Goal: Find specific page/section: Find specific page/section

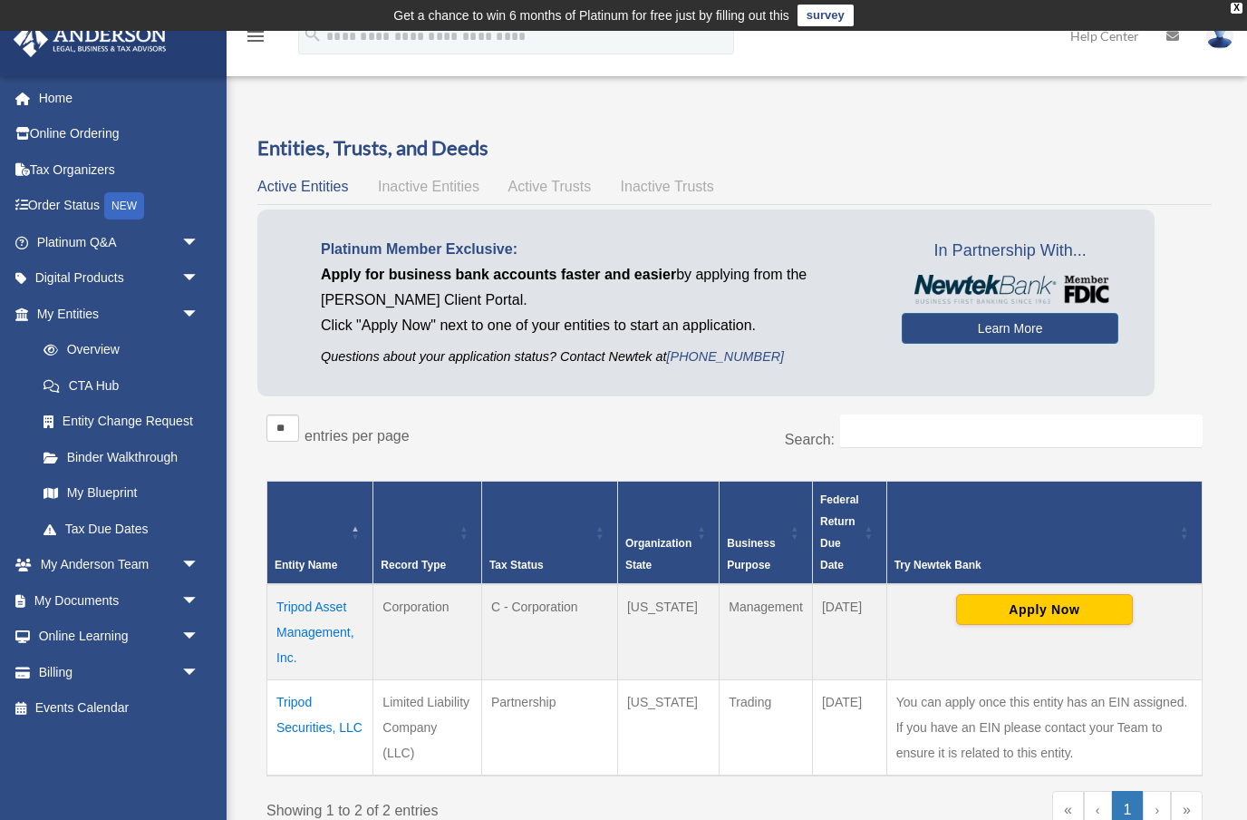
scroll to position [211, 0]
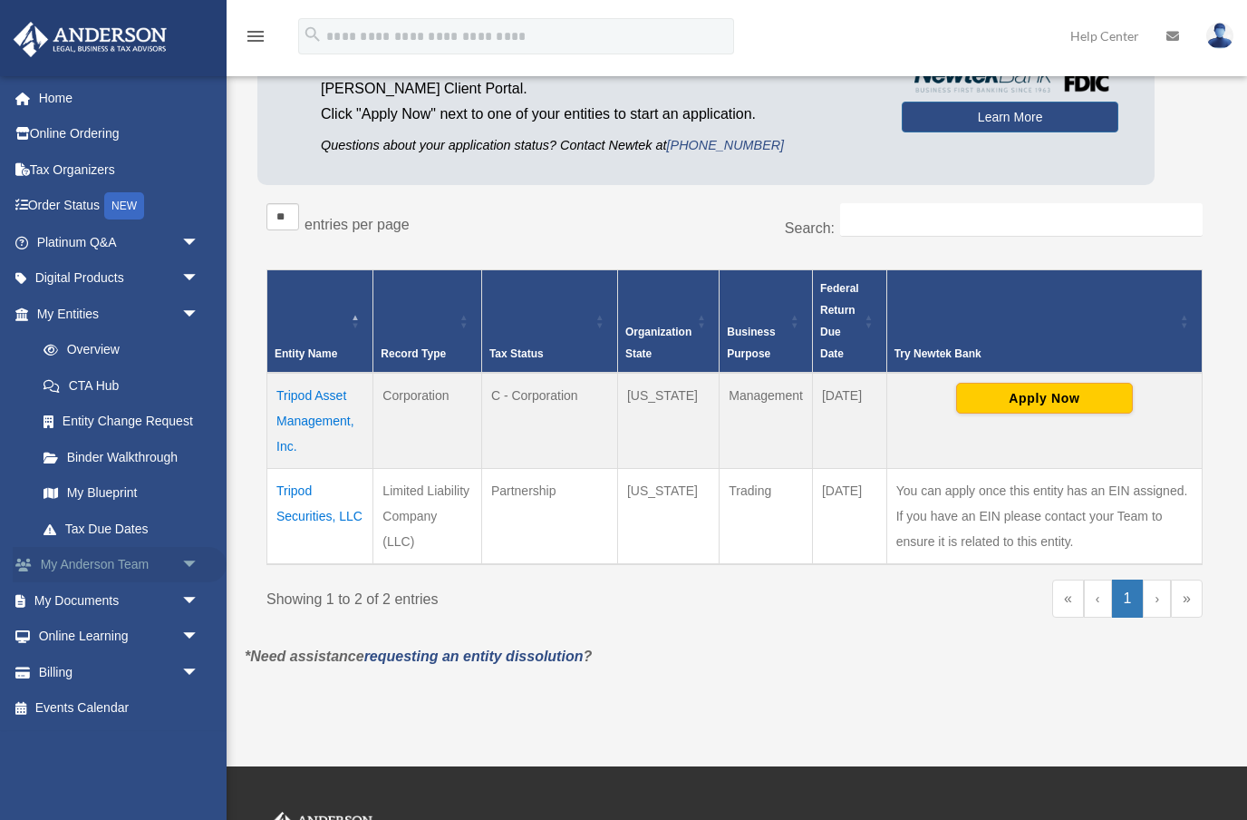
click at [94, 564] on link "My Anderson Team arrow_drop_down" at bounding box center [120, 565] width 214 height 36
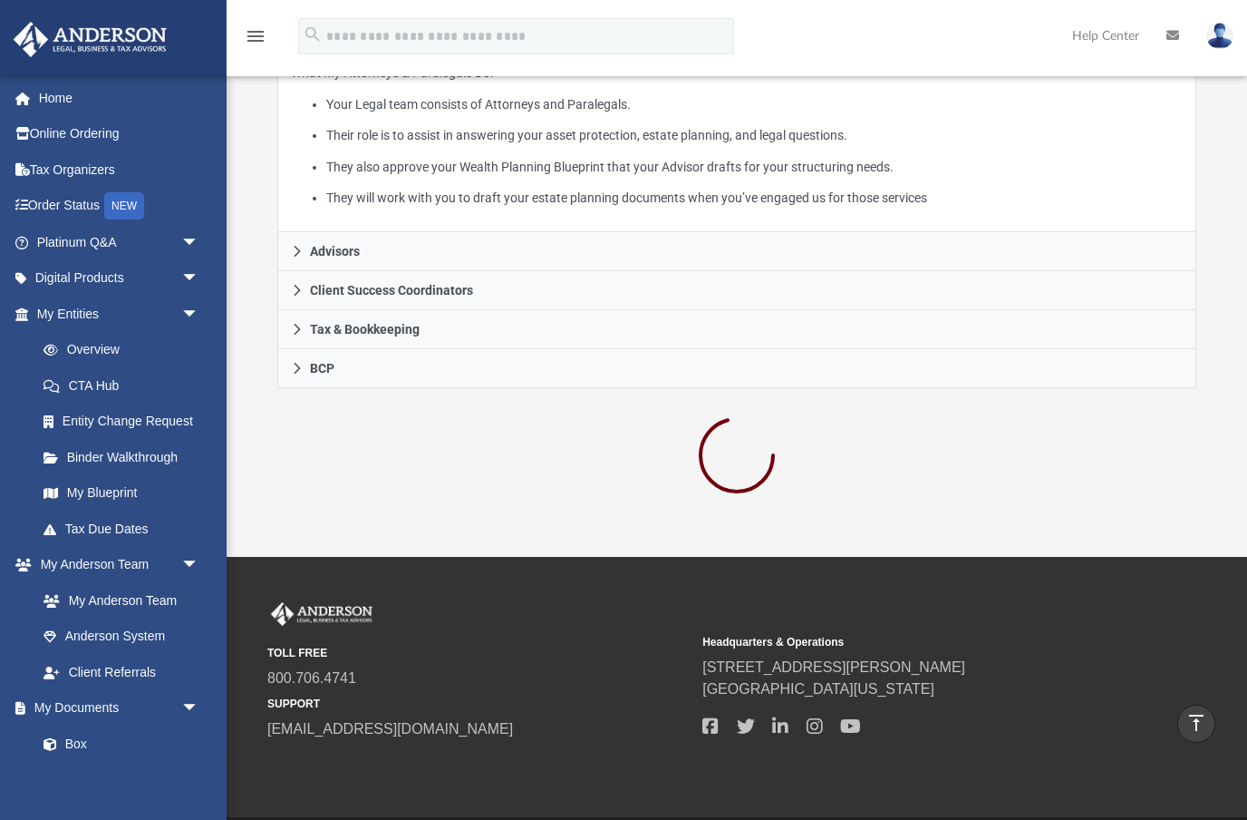
scroll to position [454, 0]
click at [468, 188] on li "They will work with you to draft your estate planning documents when you’ve eng…" at bounding box center [754, 199] width 856 height 23
click at [467, 188] on li "They will work with you to draft your estate planning documents when you’ve eng…" at bounding box center [754, 199] width 856 height 23
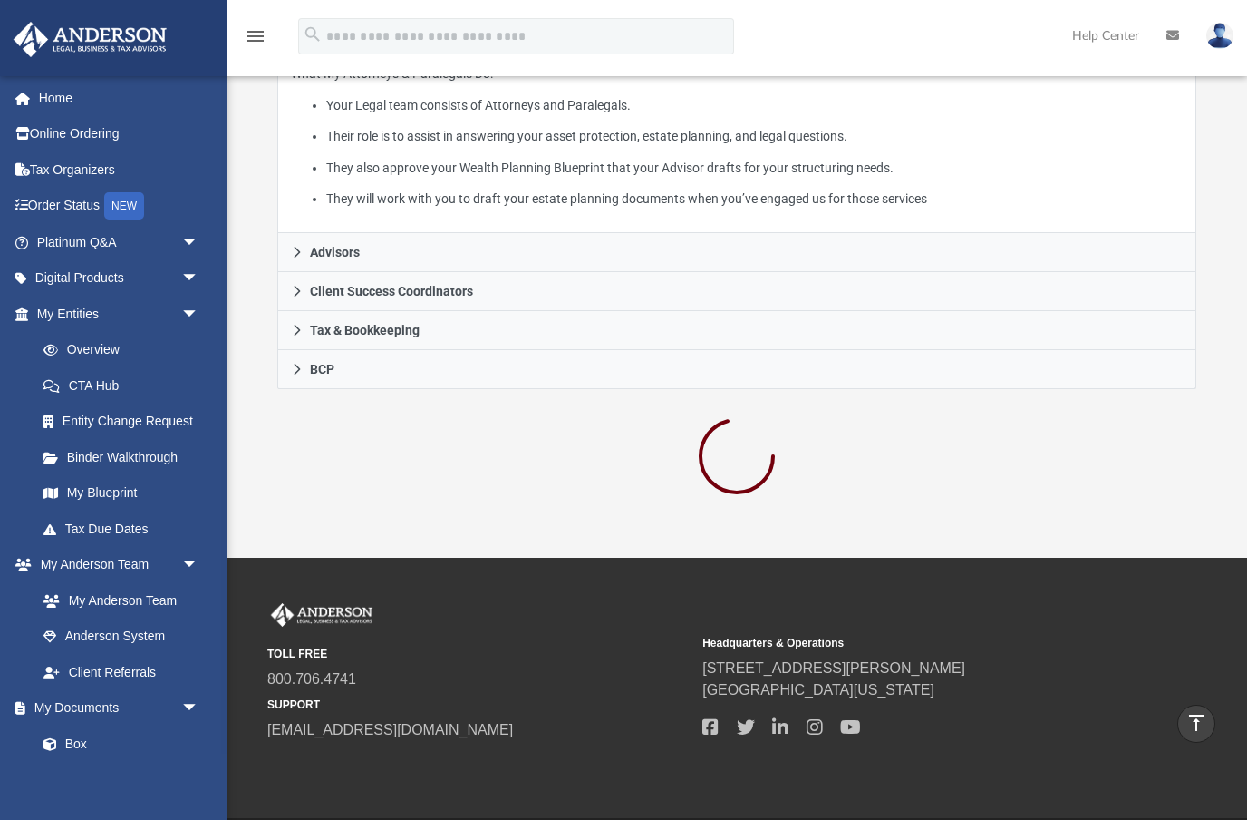
click at [468, 188] on li "They will work with you to draft your estate planning documents when you’ve eng…" at bounding box center [754, 199] width 856 height 23
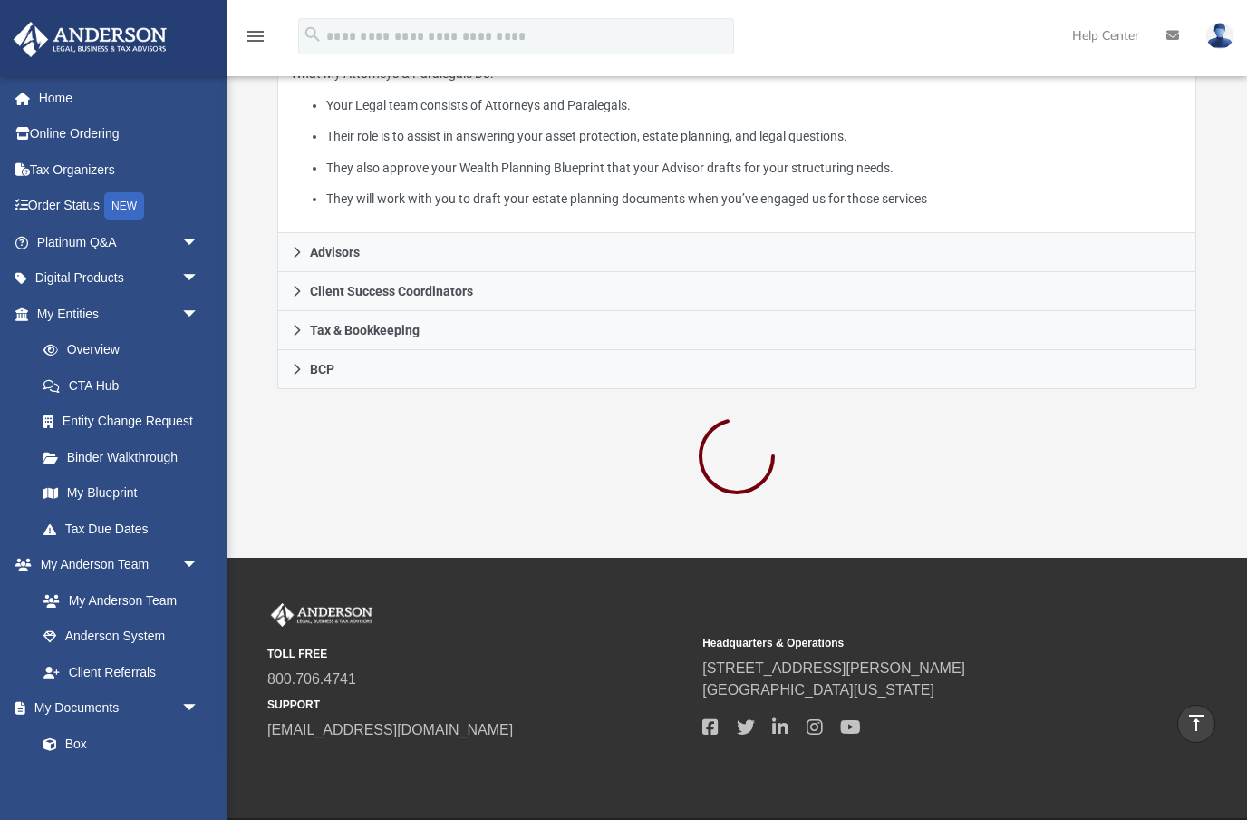
click at [468, 188] on li "They will work with you to draft your estate planning documents when you’ve eng…" at bounding box center [754, 199] width 856 height 23
click at [472, 188] on li "They will work with you to draft your estate planning documents when you’ve eng…" at bounding box center [754, 199] width 856 height 23
click at [471, 188] on li "They will work with you to draft your estate planning documents when you’ve eng…" at bounding box center [754, 199] width 856 height 23
click at [468, 188] on li "They will work with you to draft your estate planning documents when you’ve eng…" at bounding box center [754, 199] width 856 height 23
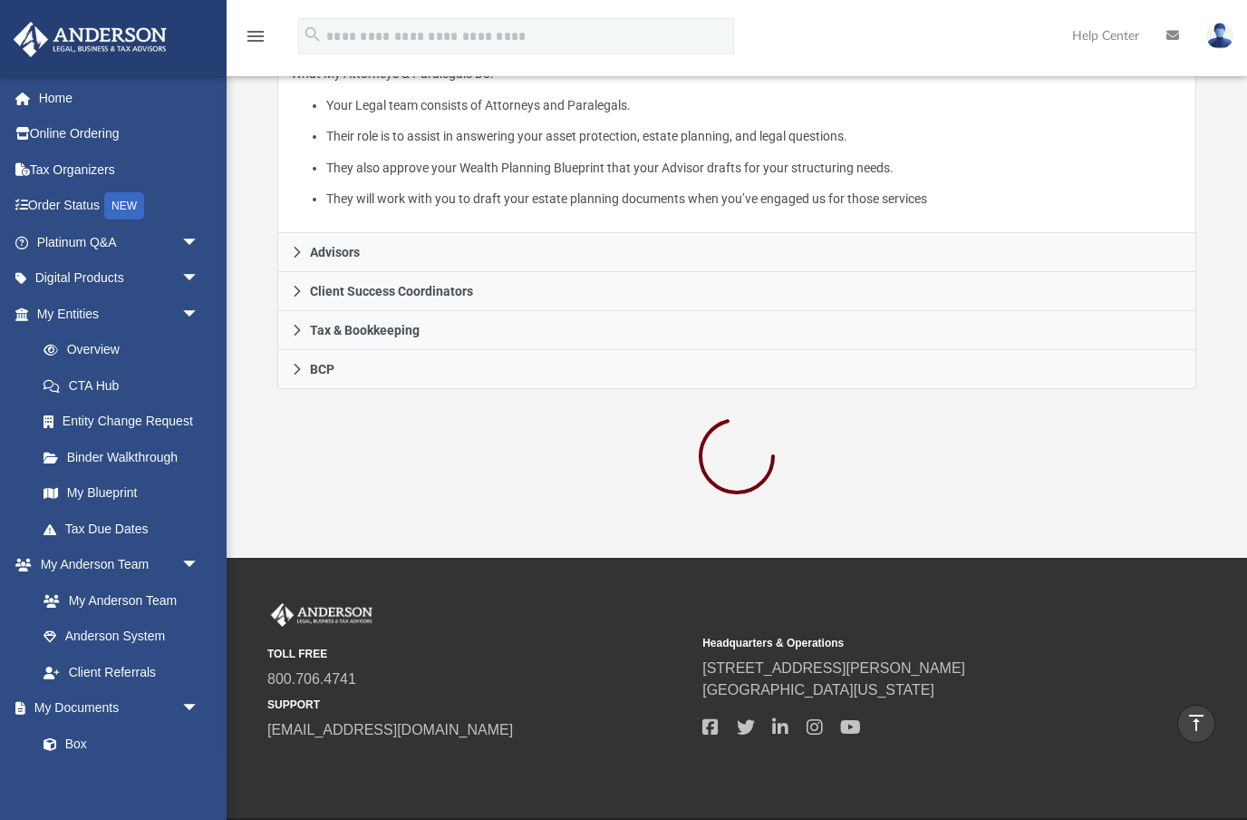
click at [468, 188] on li "They will work with you to draft your estate planning documents when you’ve eng…" at bounding box center [754, 199] width 856 height 23
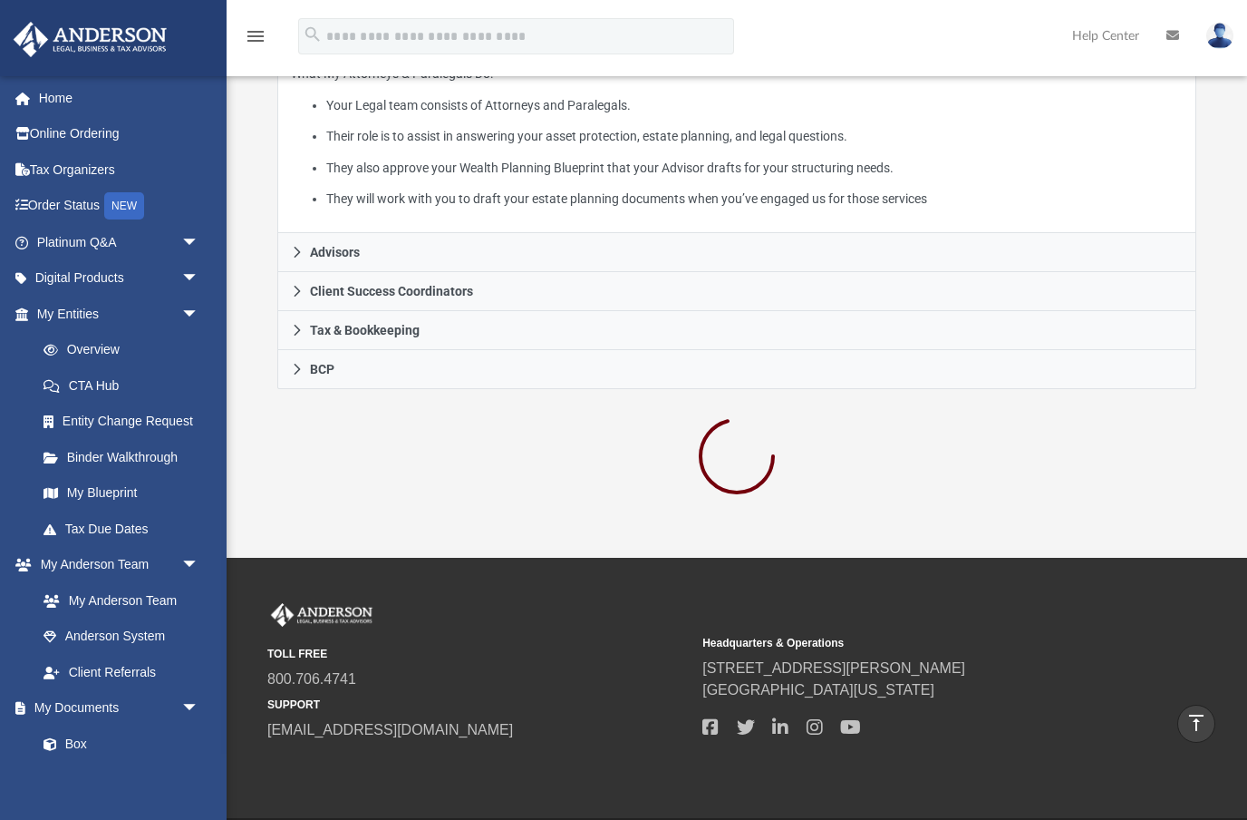
click at [468, 188] on li "They will work with you to draft your estate planning documents when you’ve eng…" at bounding box center [754, 199] width 856 height 23
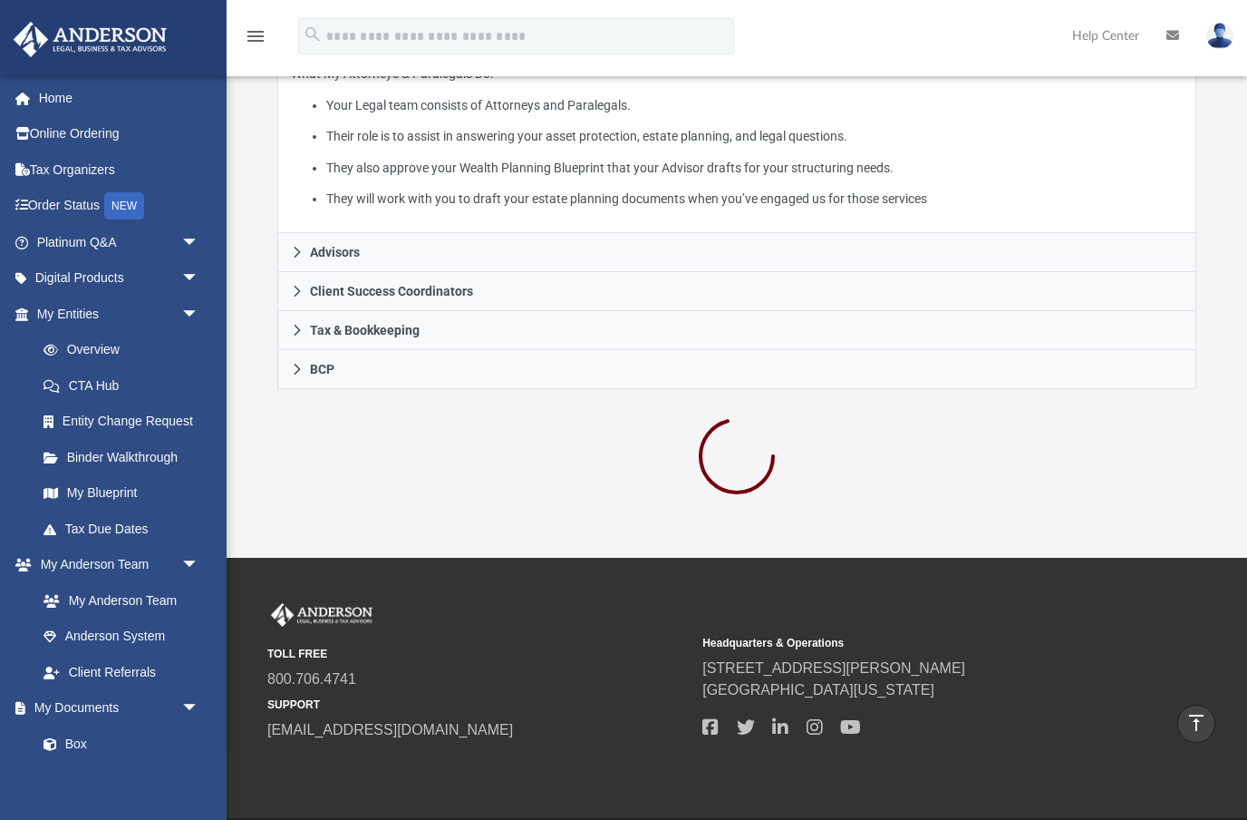
click at [468, 188] on li "They will work with you to draft your estate planning documents when you’ve eng…" at bounding box center [754, 199] width 856 height 23
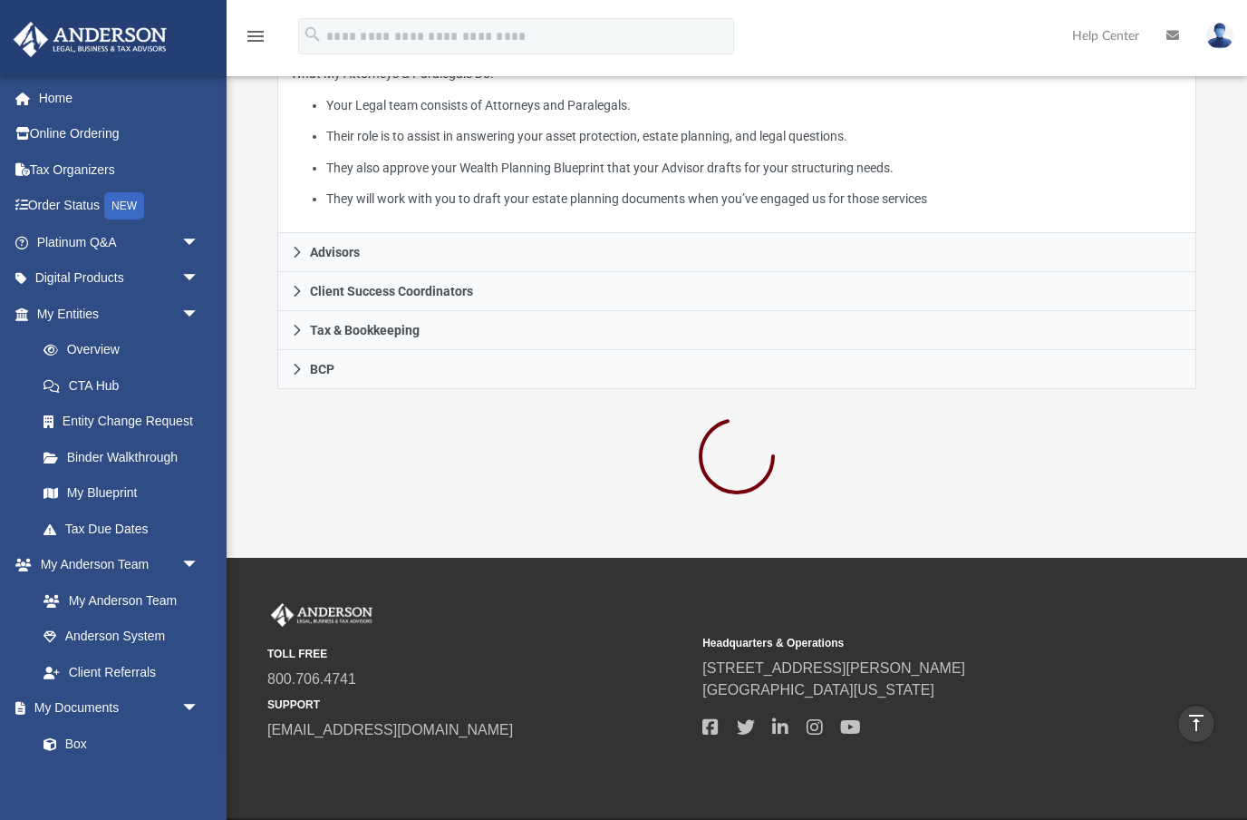
click at [468, 188] on li "They will work with you to draft your estate planning documents when you’ve eng…" at bounding box center [754, 199] width 856 height 23
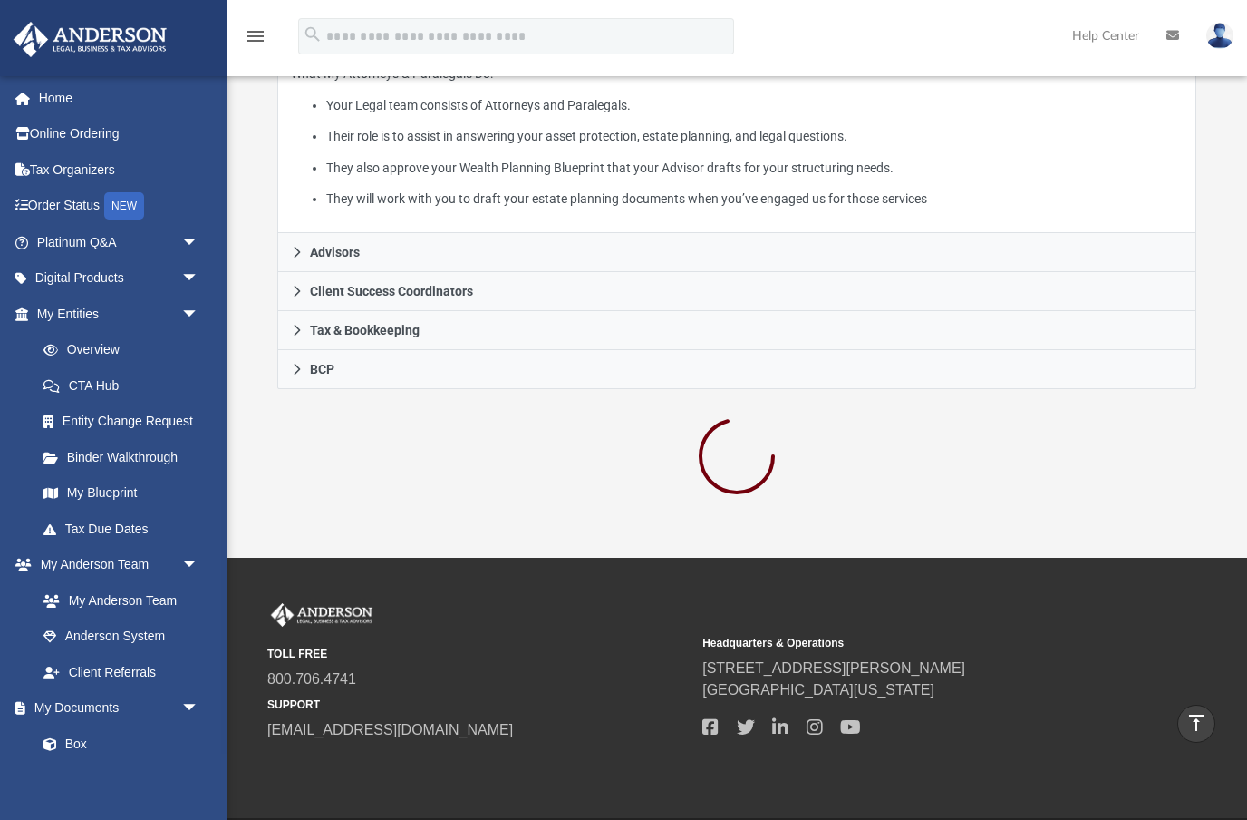
click at [468, 188] on li "They will work with you to draft your estate planning documents when you’ve eng…" at bounding box center [754, 199] width 856 height 23
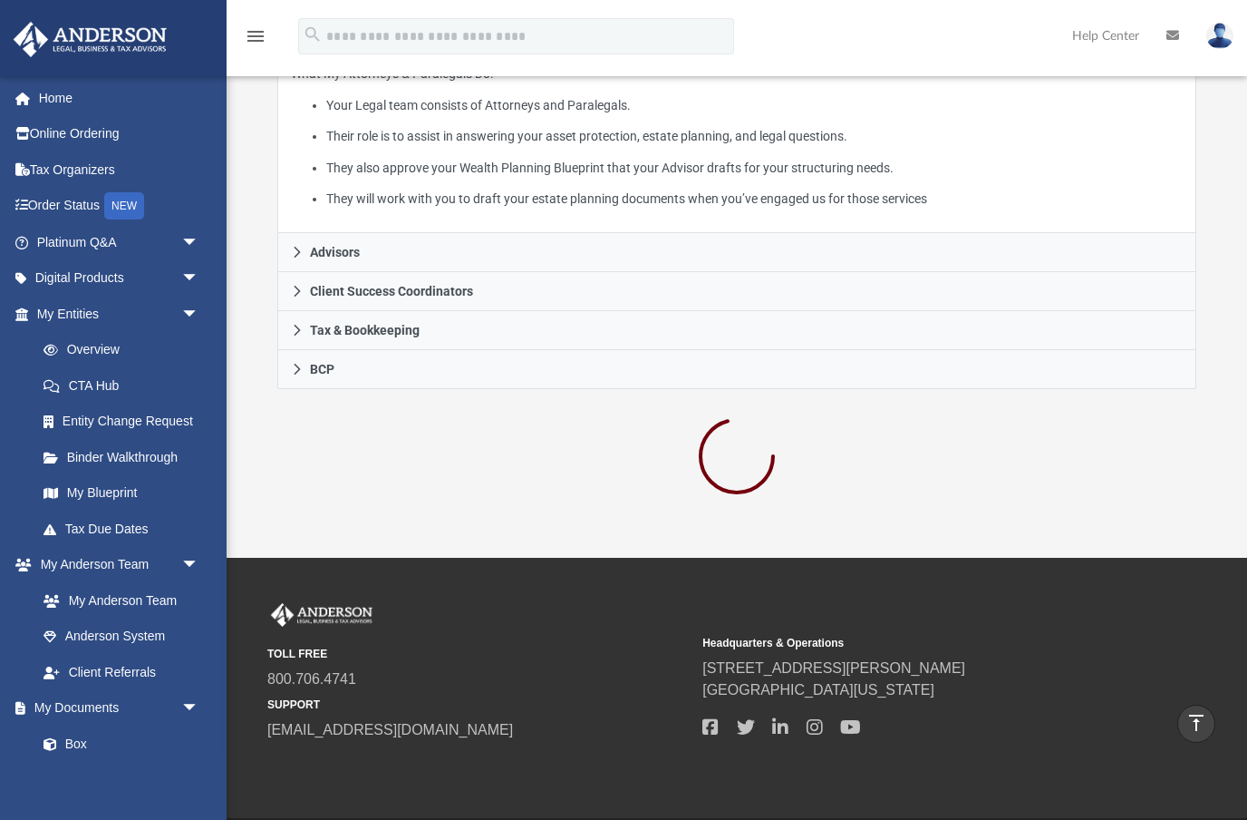
click at [468, 188] on li "They will work with you to draft your estate planning documents when you’ve eng…" at bounding box center [754, 199] width 856 height 23
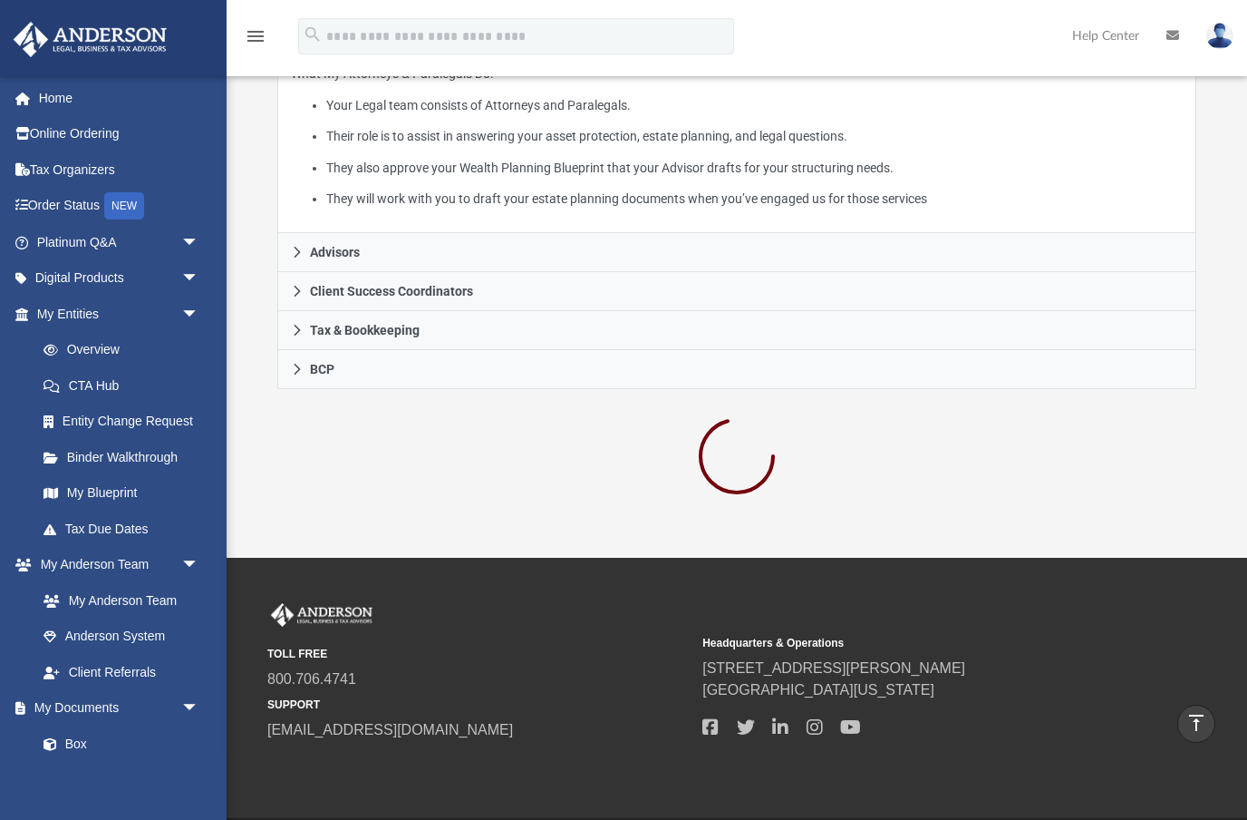
click at [468, 188] on li "They will work with you to draft your estate planning documents when you’ve eng…" at bounding box center [754, 199] width 856 height 23
click at [467, 188] on li "They will work with you to draft your estate planning documents when you’ve eng…" at bounding box center [754, 199] width 856 height 23
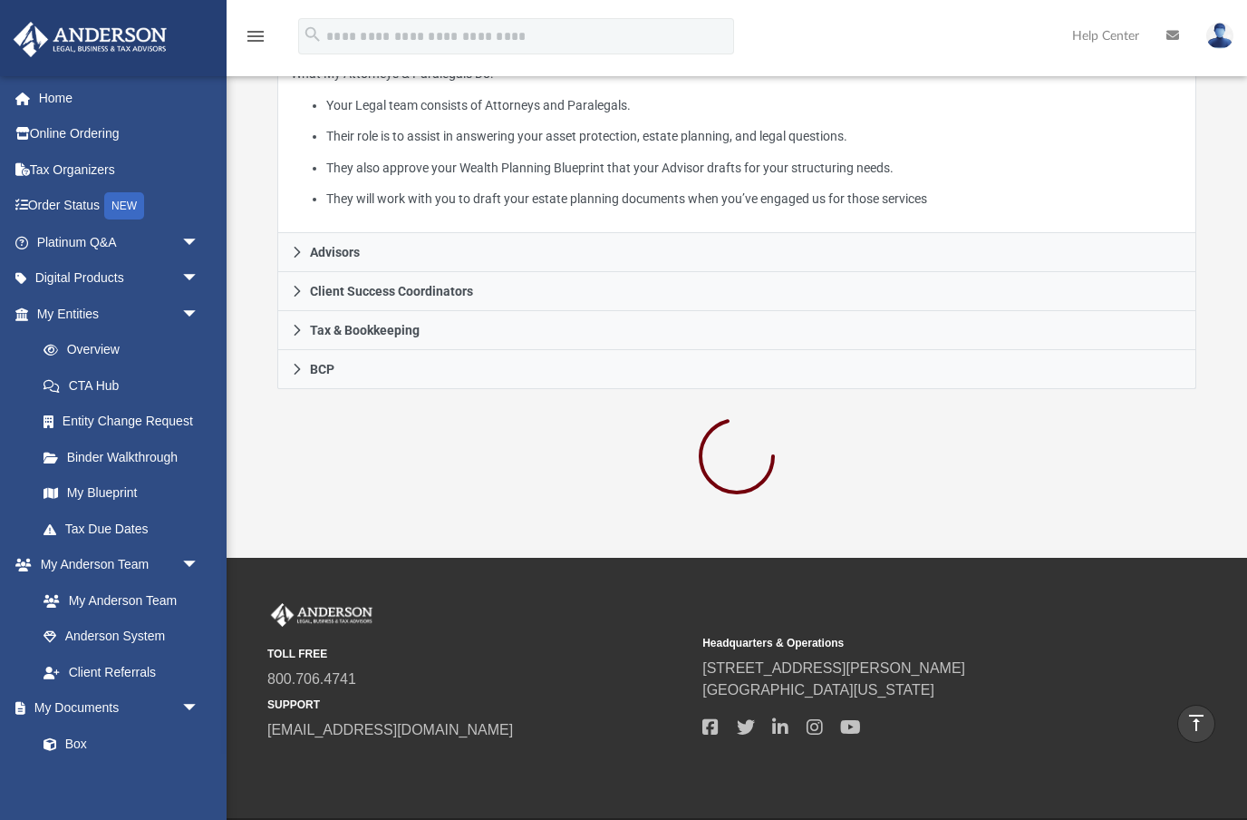
click at [467, 188] on li "They will work with you to draft your estate planning documents when you’ve eng…" at bounding box center [754, 199] width 856 height 23
click at [468, 188] on li "They will work with you to draft your estate planning documents when you’ve eng…" at bounding box center [754, 199] width 856 height 23
click at [467, 188] on li "They will work with you to draft your estate planning documents when you’ve eng…" at bounding box center [754, 199] width 856 height 23
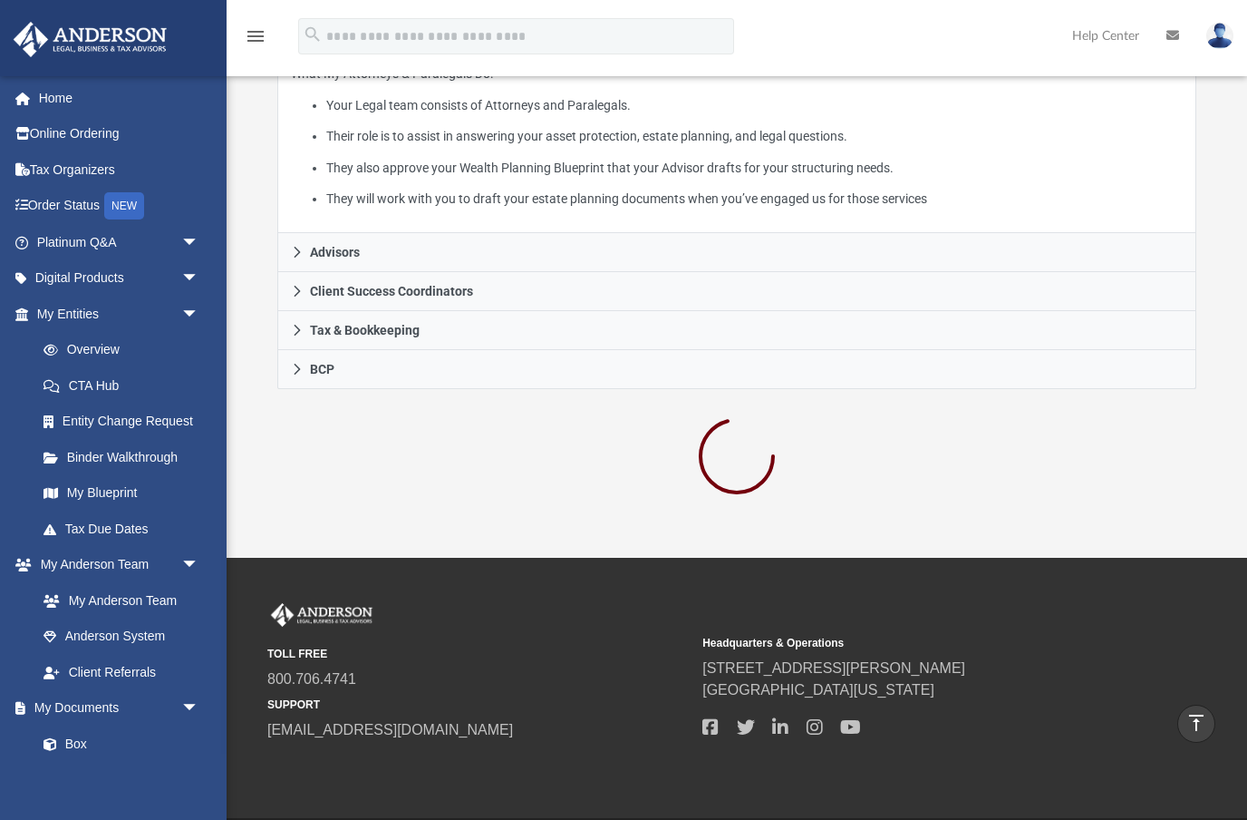
click at [468, 188] on li "They will work with you to draft your estate planning documents when you’ve eng…" at bounding box center [754, 199] width 856 height 23
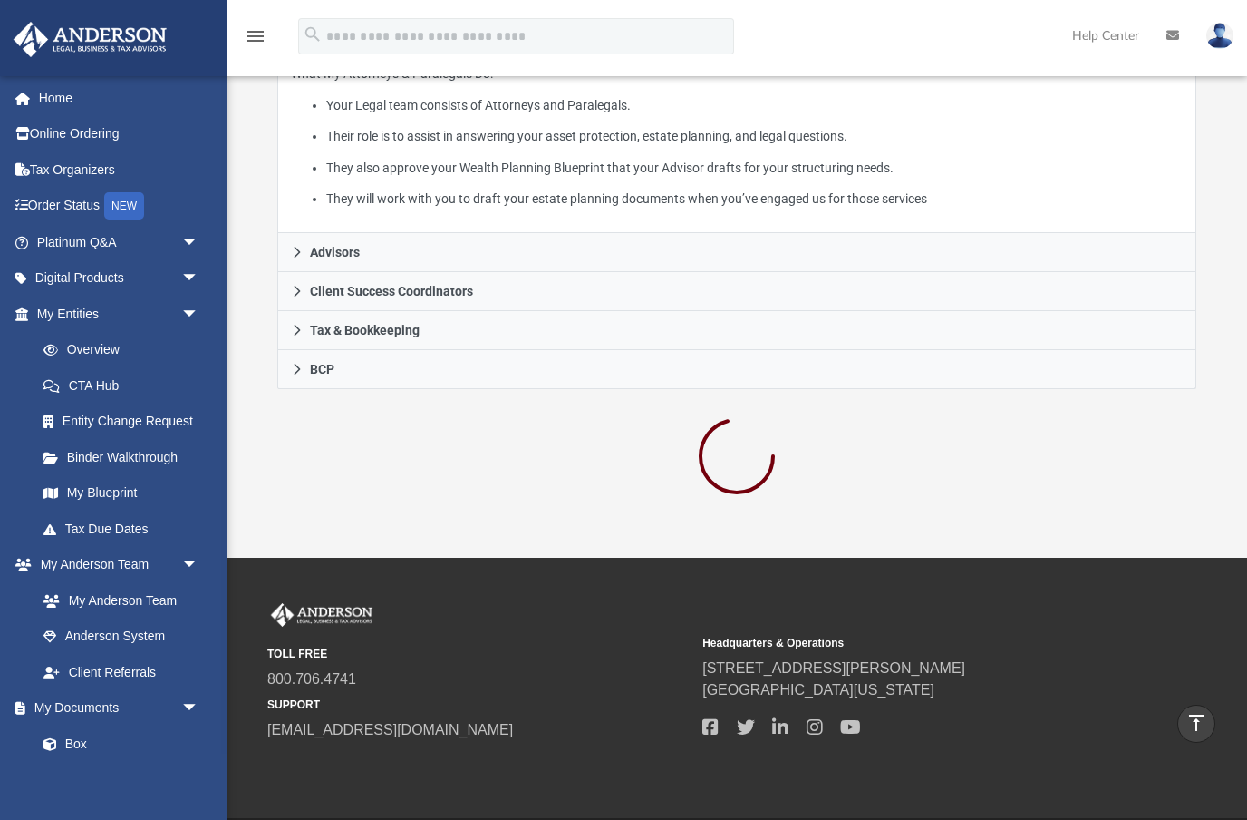
click at [468, 188] on li "They will work with you to draft your estate planning documents when you’ve eng…" at bounding box center [754, 199] width 856 height 23
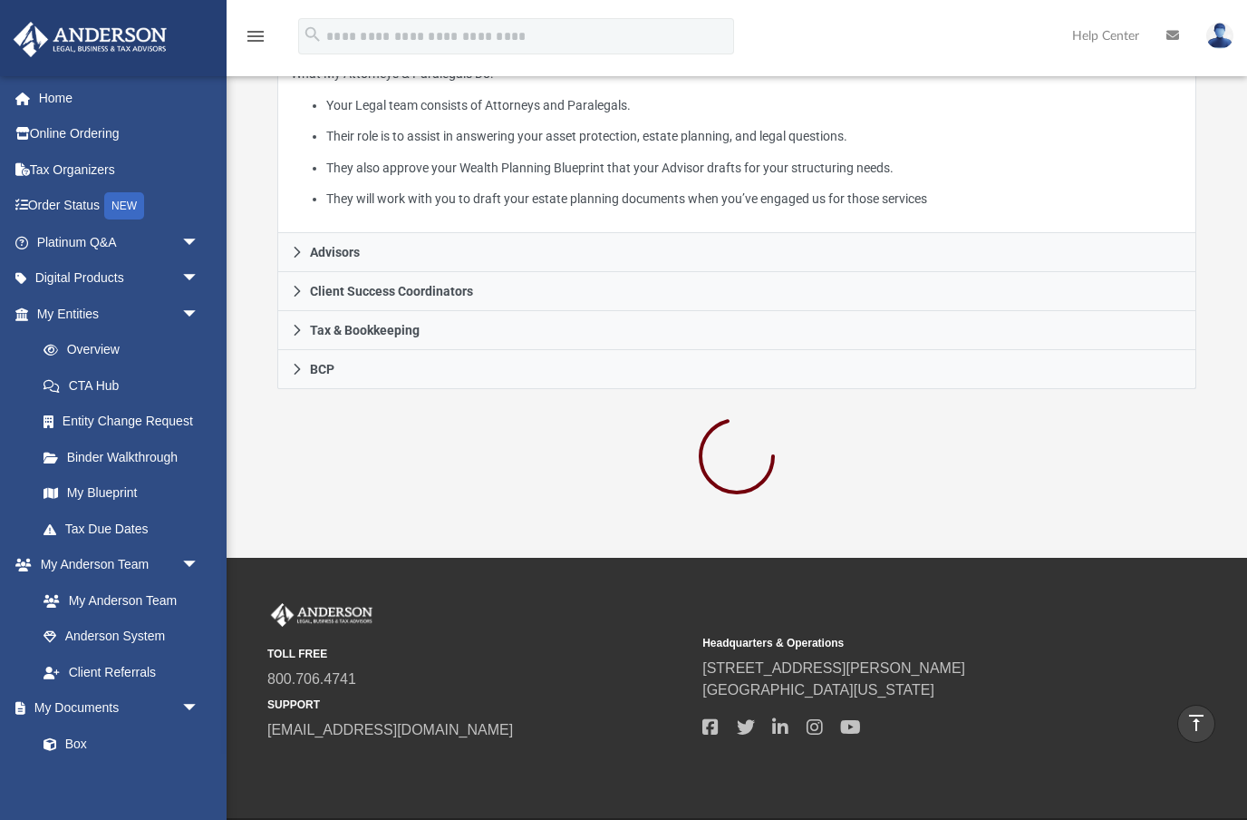
click at [468, 188] on li "They will work with you to draft your estate planning documents when you’ve eng…" at bounding box center [754, 199] width 856 height 23
click at [477, 188] on li "They will work with you to draft your estate planning documents when you’ve eng…" at bounding box center [754, 199] width 856 height 23
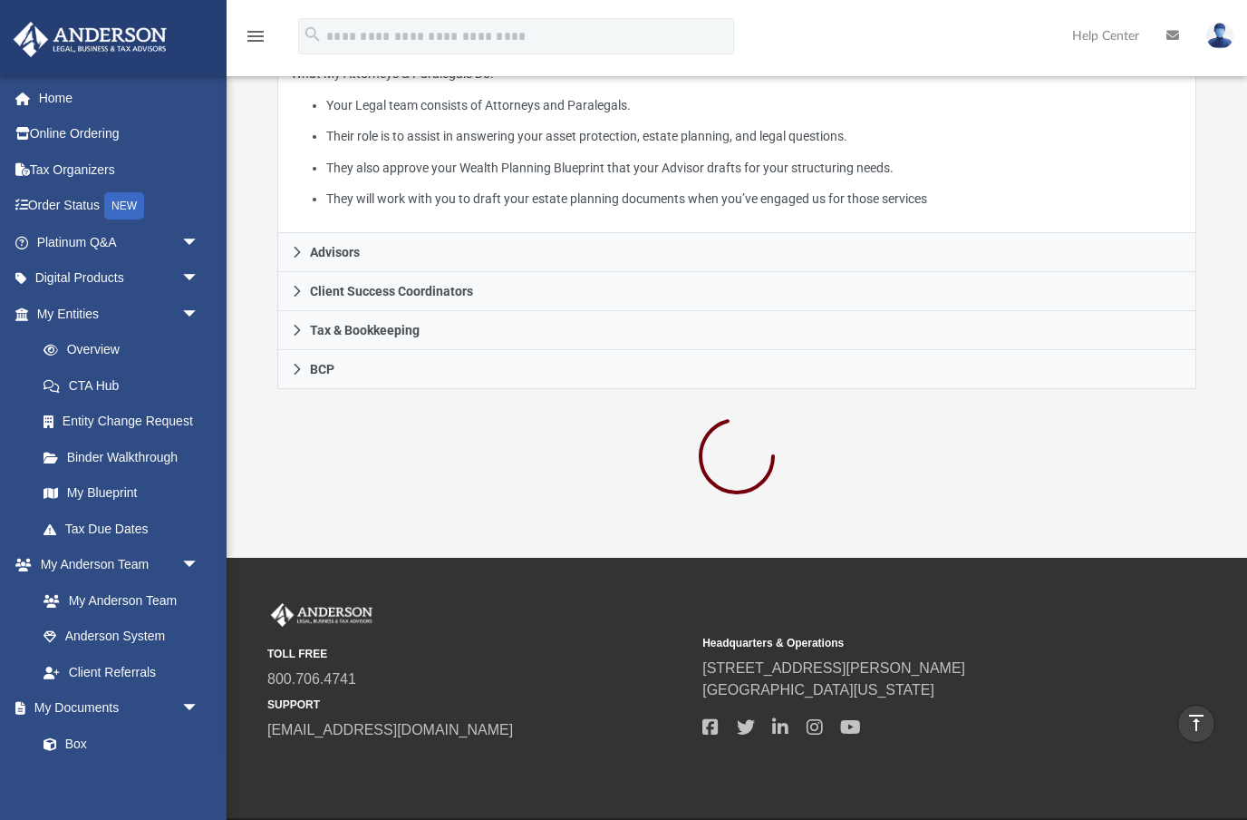
click at [468, 188] on li "They will work with you to draft your estate planning documents when you’ve eng…" at bounding box center [754, 199] width 856 height 23
click at [506, 188] on li "They will work with you to draft your estate planning documents when you’ve eng…" at bounding box center [754, 199] width 856 height 23
click at [507, 188] on li "They will work with you to draft your estate planning documents when you’ve eng…" at bounding box center [754, 199] width 856 height 23
click at [468, 188] on li "They will work with you to draft your estate planning documents when you’ve eng…" at bounding box center [754, 199] width 856 height 23
click at [507, 188] on li "They will work with you to draft your estate planning documents when you’ve eng…" at bounding box center [754, 199] width 856 height 23
